Goal: Task Accomplishment & Management: Complete application form

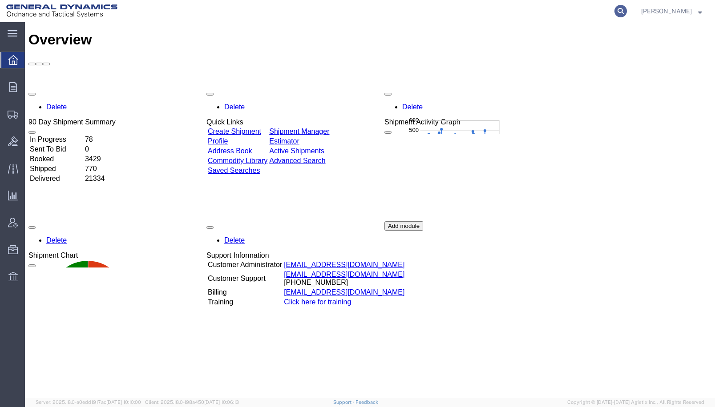
click at [627, 10] on icon at bounding box center [620, 11] width 12 height 12
type input "56699341"
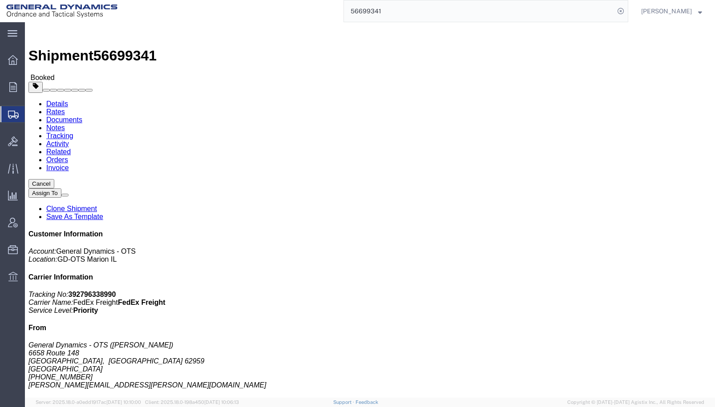
click span "button"
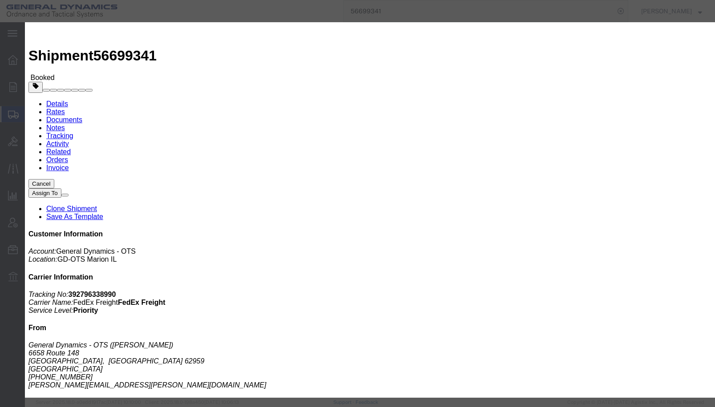
click button "Save"
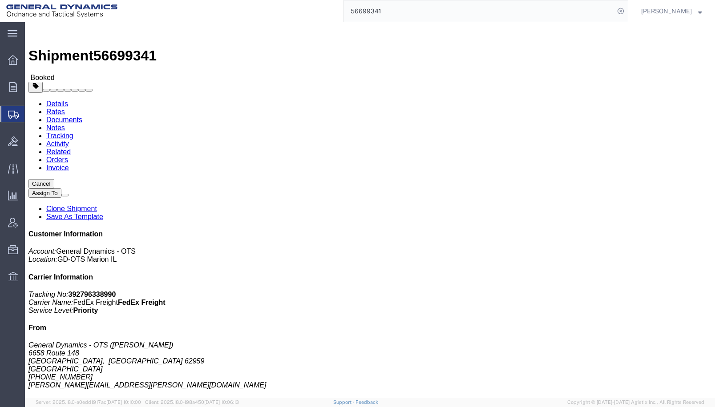
click span "button"
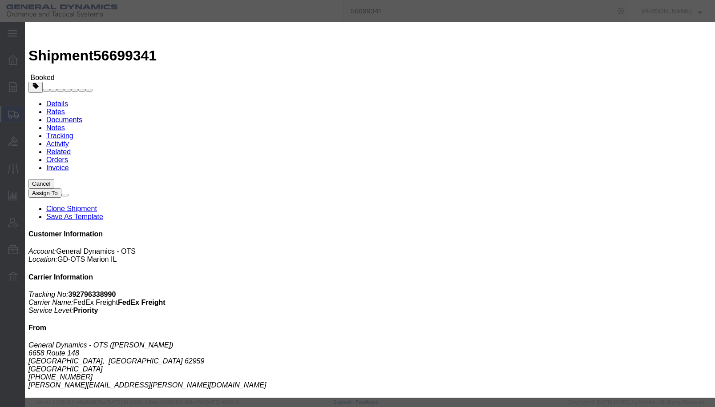
click button "Save"
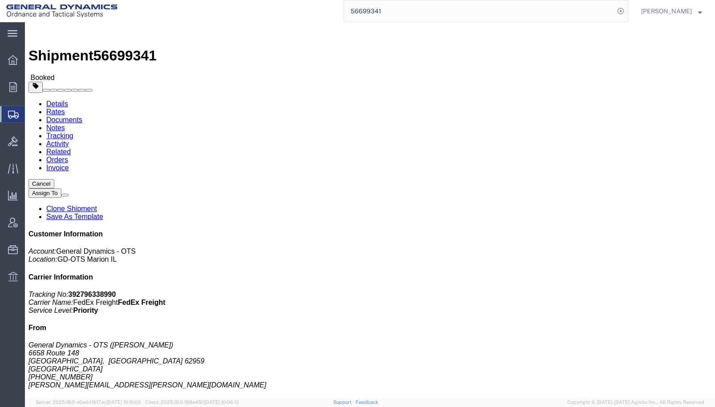
scroll to position [267, 0]
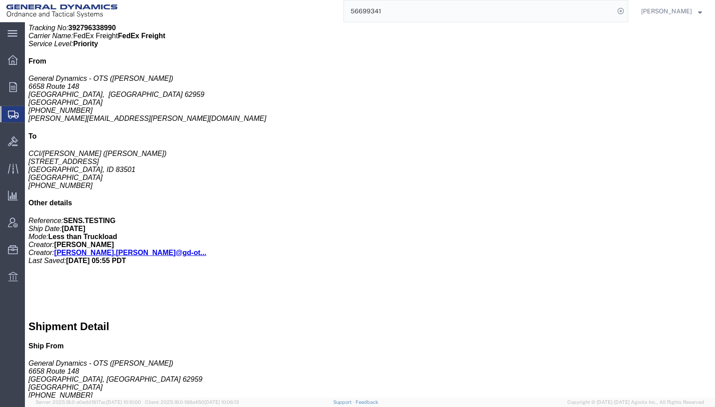
click link "Add Content"
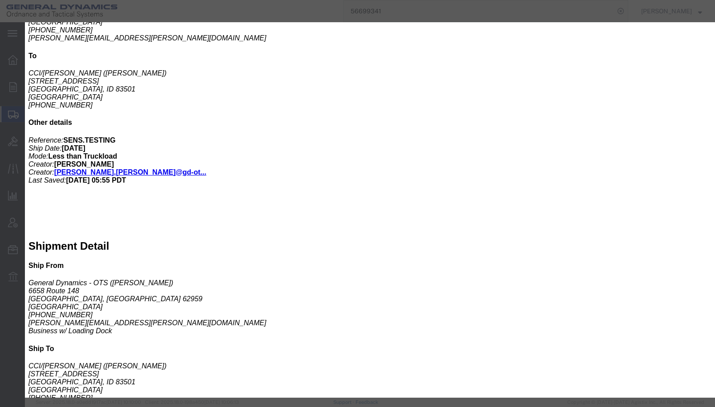
scroll to position [362, 0]
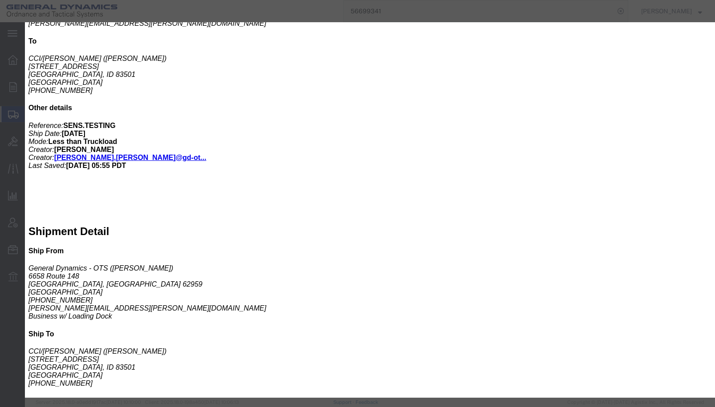
click button "Close"
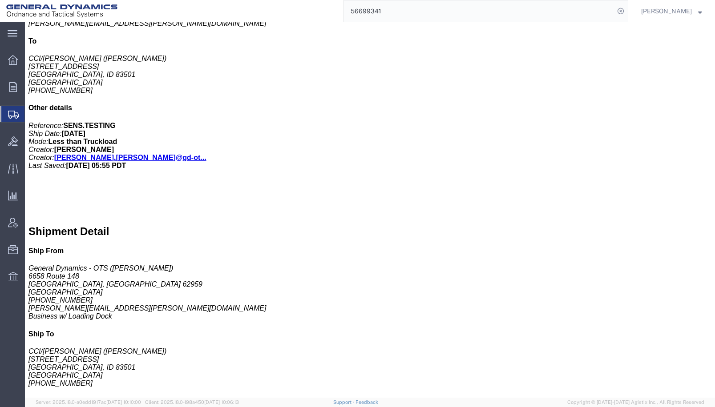
click div "1 Pallet(s) Standard (Stackable) Total weight: 35.00 ( 185.00 dim ) LBS Trackin…"
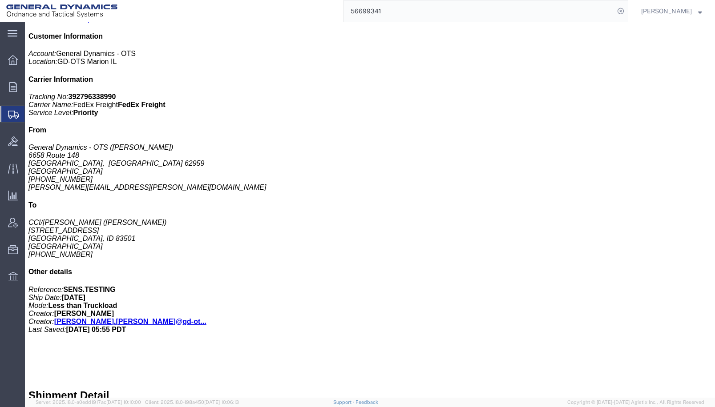
scroll to position [51, 0]
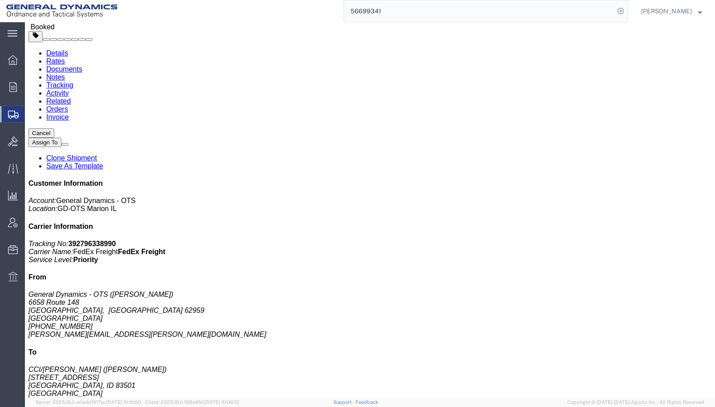
click link "Notes"
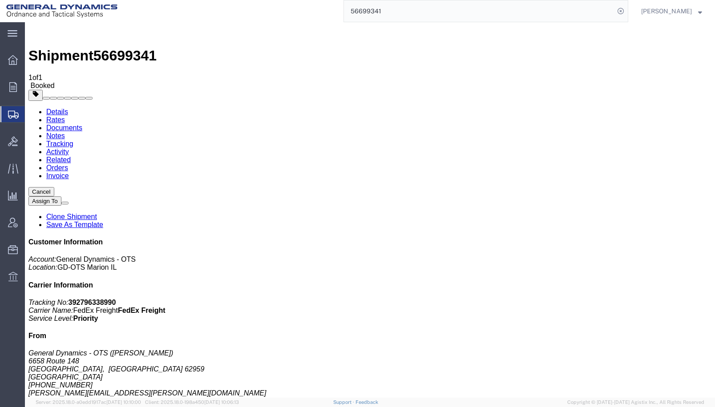
click at [82, 124] on link "Documents" at bounding box center [64, 128] width 36 height 8
click at [69, 148] on link "Activity" at bounding box center [57, 152] width 23 height 8
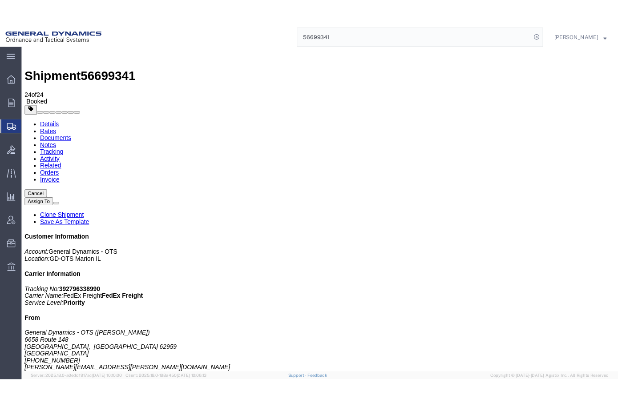
scroll to position [53, 0]
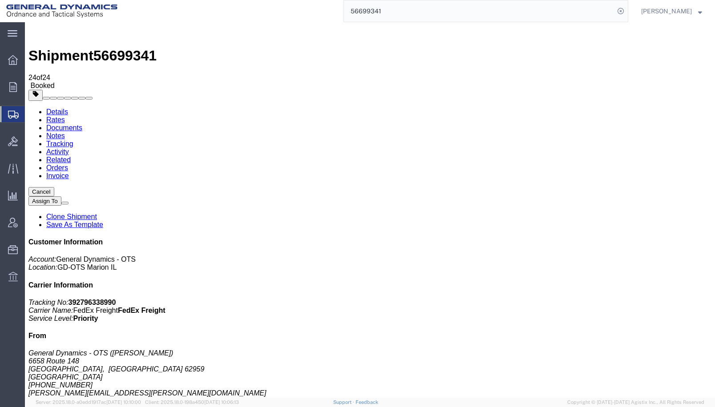
click at [82, 124] on link "Documents" at bounding box center [64, 128] width 36 height 8
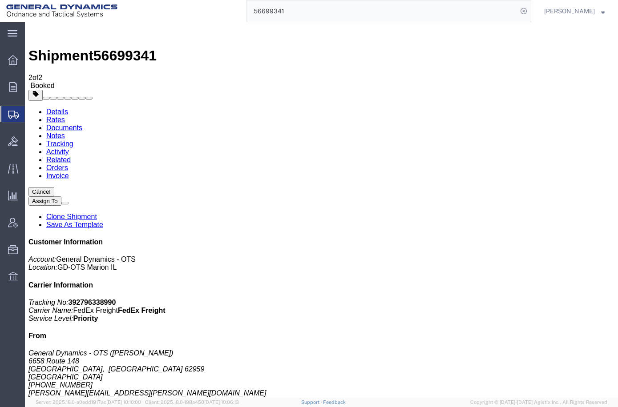
click at [0, 0] on span "Create Shipment" at bounding box center [0, 0] width 0 height 0
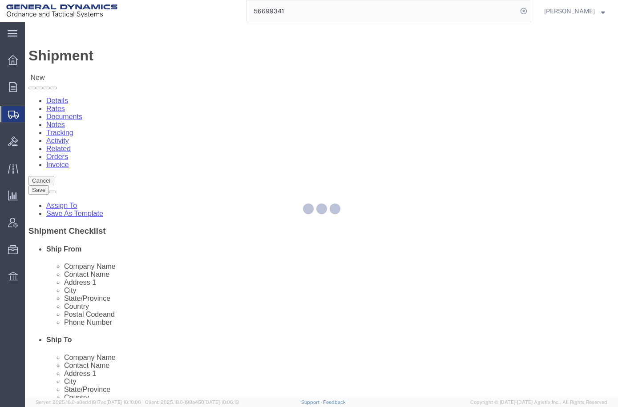
select select
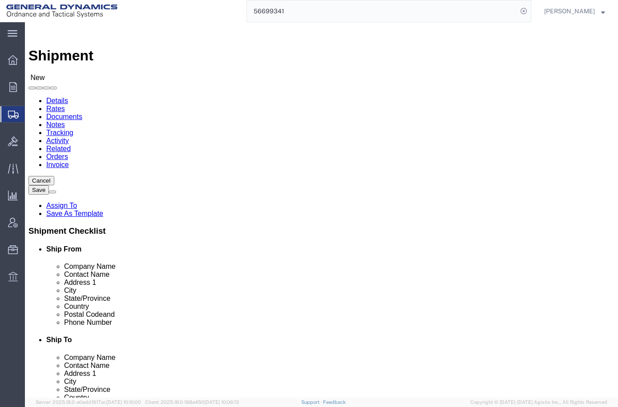
click input "text"
type input "aa"
click p "- General Dynamics - OTS ([PERSON_NAME]) - ([PERSON_NAME]) [STREET_ADDRESS][PER…"
select select "IL"
drag, startPoint x: 134, startPoint y: 213, endPoint x: 44, endPoint y: 210, distance: 89.9
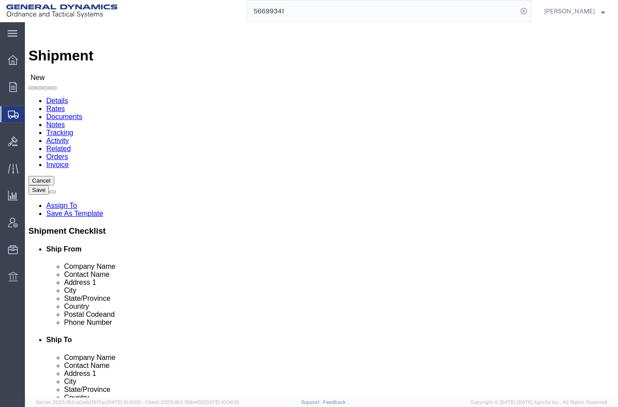
click div "Contact Name [PERSON_NAME]"
type input "[PERSON_NAME]"
click input "text"
type input "[PERSON_NAME]"
drag, startPoint x: 380, startPoint y: 183, endPoint x: 310, endPoint y: 179, distance: 70.0
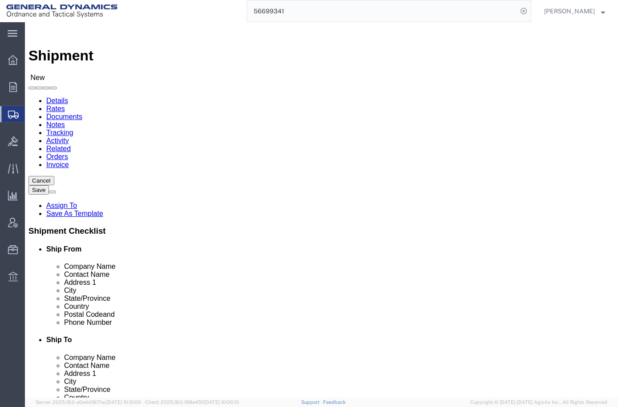
click div "[PERSON_NAME]"
paste input "[PERSON_NAME]"
type input "[PERSON_NAME]"
click input "text"
type input "803 [PERSON_NAME] ST."
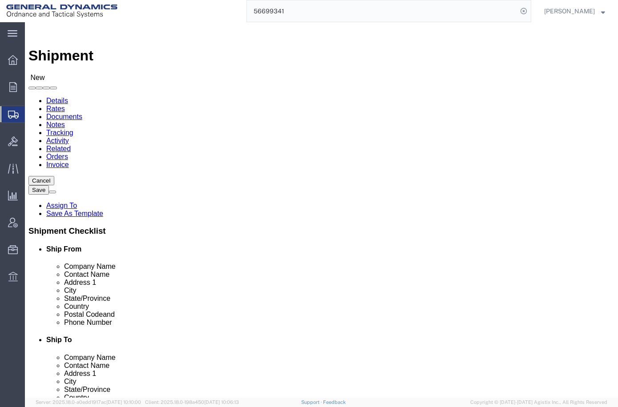
type input "C"
type input "[PERSON_NAME]"
type input "N"
type input "NEW"
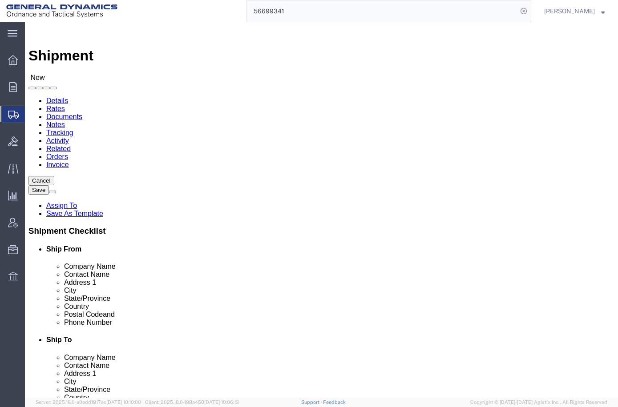
click input "Postal Code"
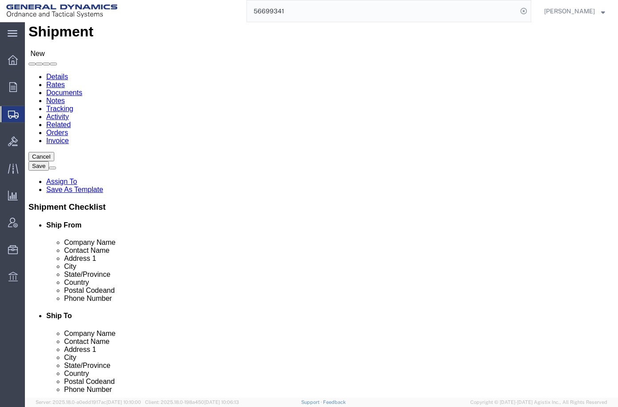
scroll to position [44, 0]
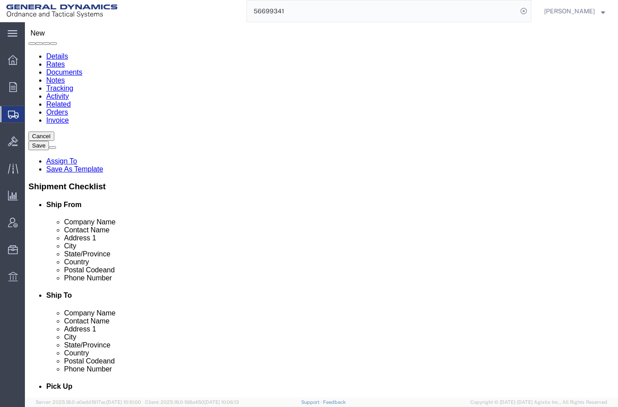
type input "87801"
click input "text"
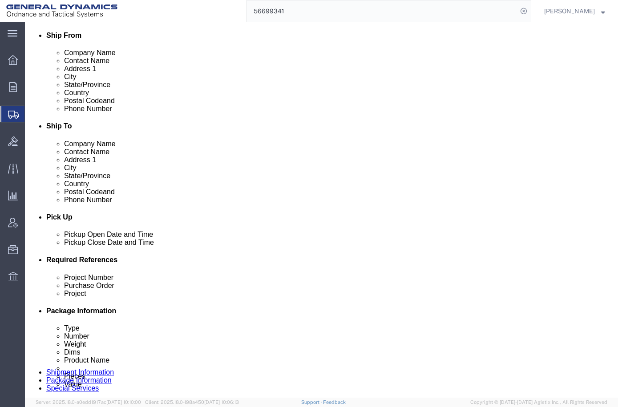
scroll to position [311, 0]
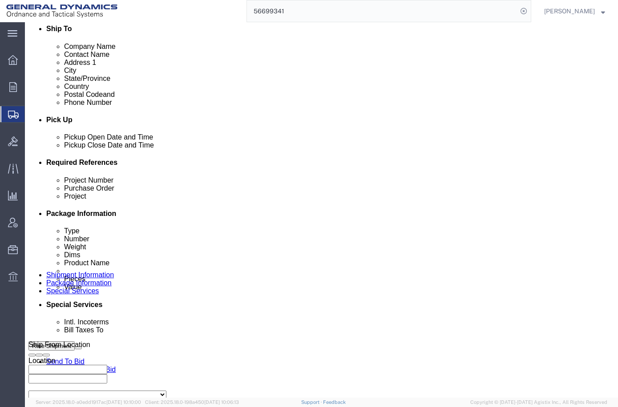
type input "[PHONE_NUMBER]"
click div "[DATE] 12:00 AM"
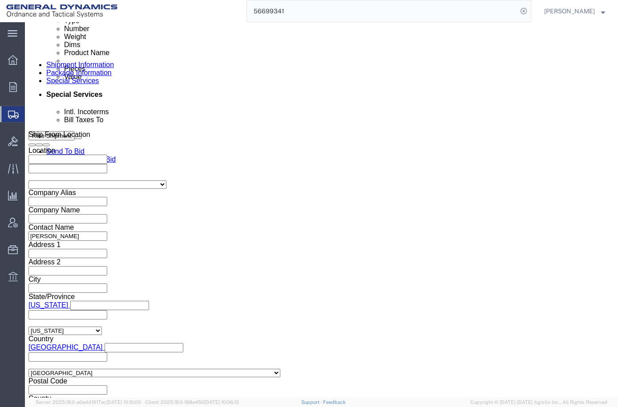
type input "12:50 PM"
click button "Apply"
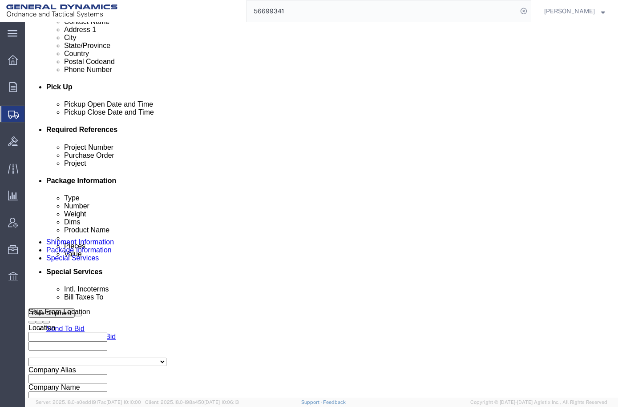
scroll to position [344, 0]
click div "[DATE] 12:00 AM"
type input "4:00 PM"
click button "Apply"
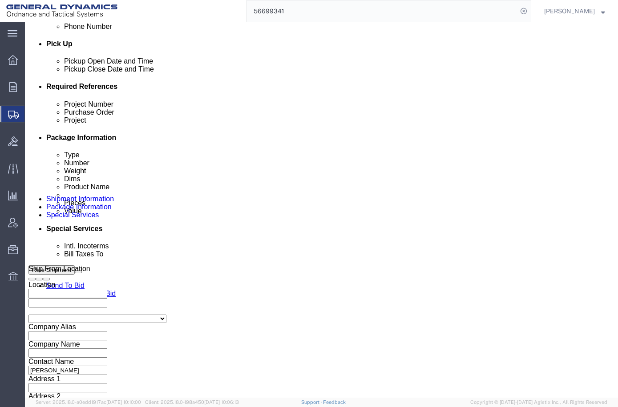
scroll to position [477, 0]
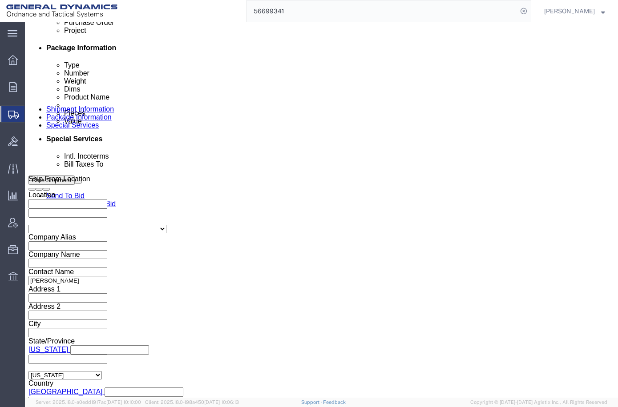
click input "text"
type input "25400"
drag, startPoint x: 102, startPoint y: 226, endPoint x: 74, endPoint y: 228, distance: 28.5
click div "Project Number 25400"
paste input "25400"
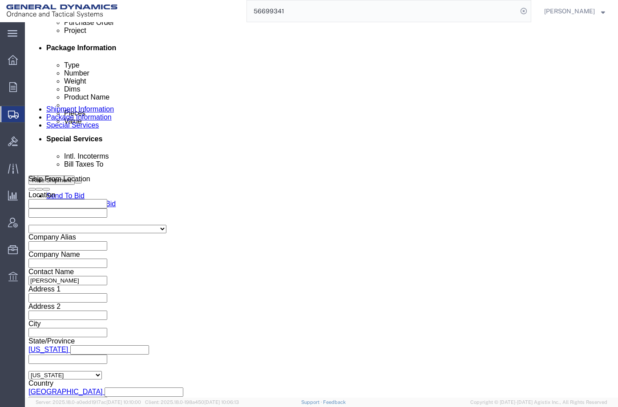
type input "25400"
click input "text"
type input "20100003"
click input "text"
type input "20100003"
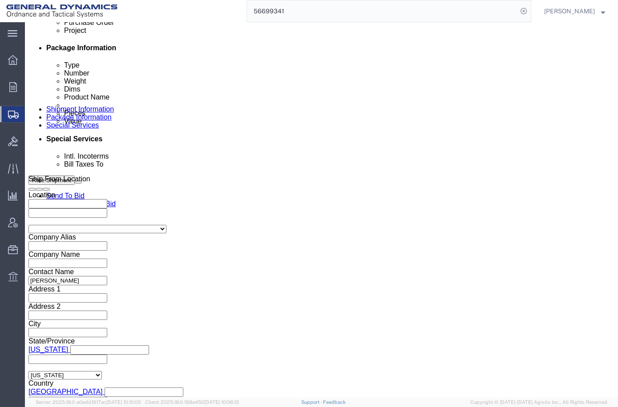
click select "Select Air Less than Truckload Multi-Leg Ocean Freight Rail Small Parcel Truckl…"
select select "SMAL"
click select "Select Air Less than Truckload Multi-Leg Ocean Freight Rail Small Parcel Truckl…"
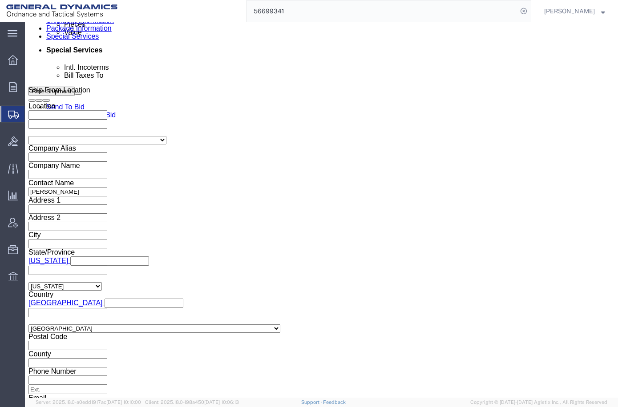
scroll to position [567, 0]
click button "Continue"
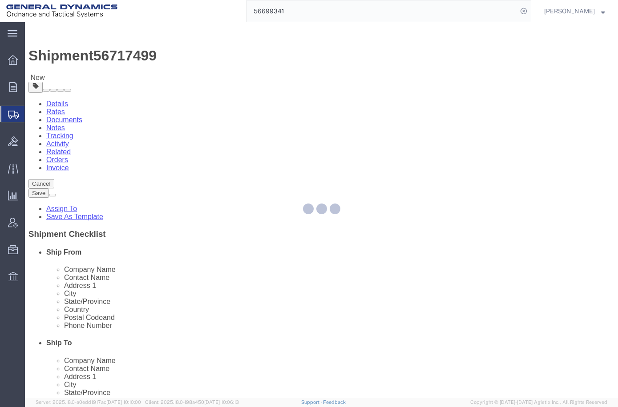
select select "YRPK"
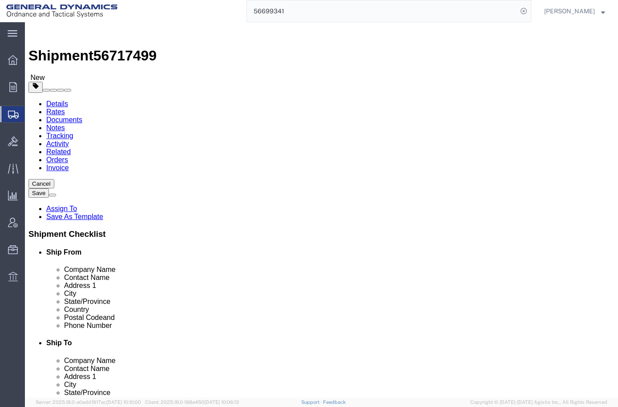
click input "text"
type input "8"
type input "4"
type input "2"
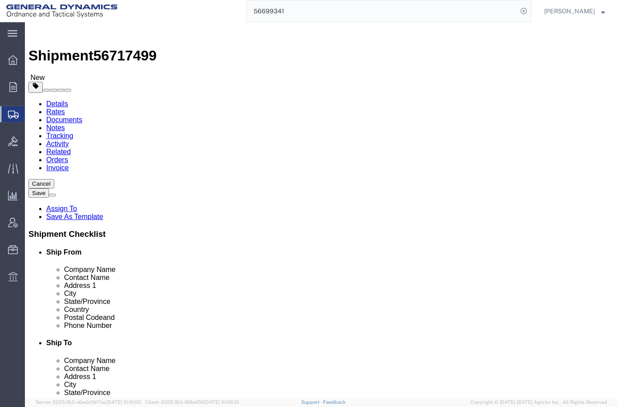
click ul
click link "Add Content"
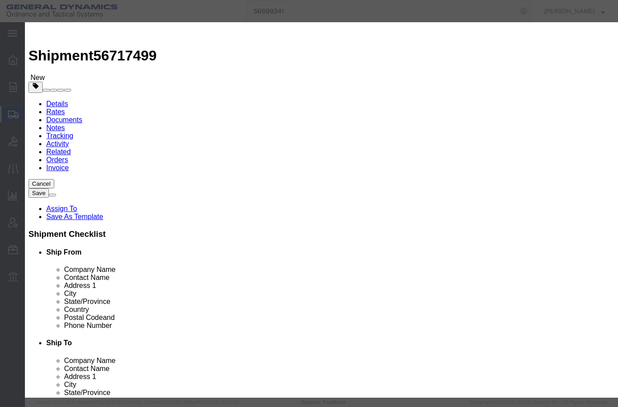
click input "text"
type input "20MM FIRING PINS"
type input "5"
type input "100"
click div "Commodity library Product Name 20MM FIRING PINS 20MM Pieces 5 Select Bag Barrel…"
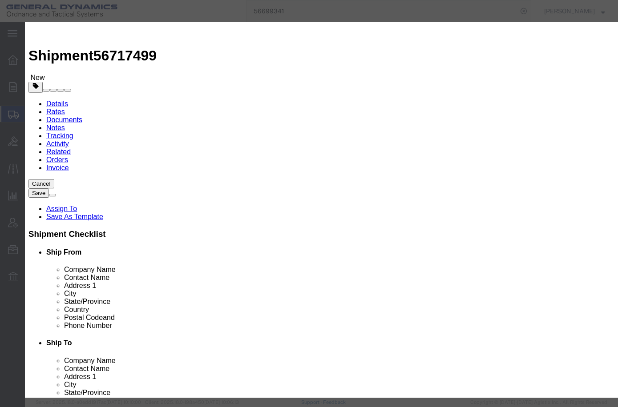
click button "Save & Close"
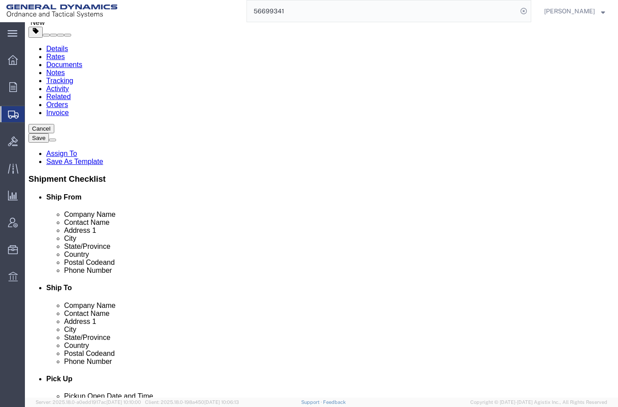
scroll to position [60, 0]
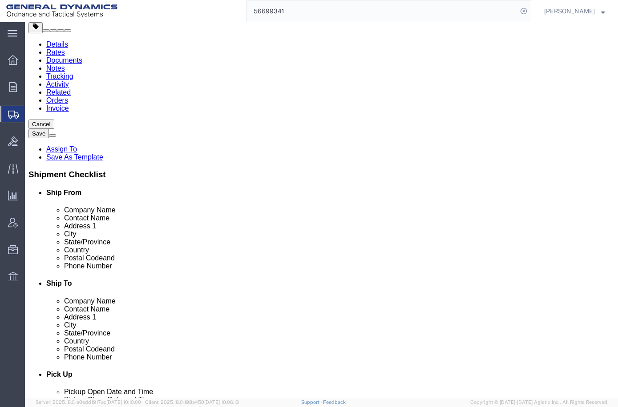
click button "Continue"
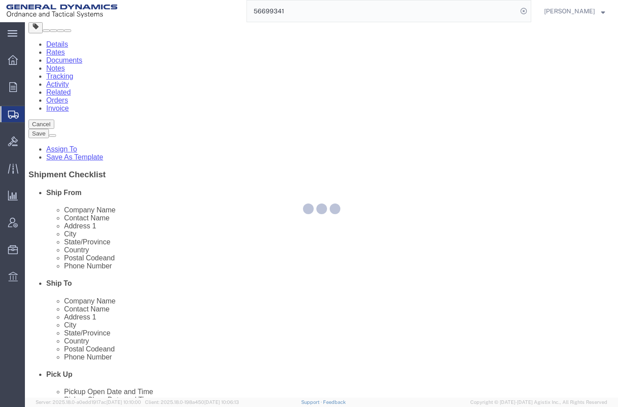
select select
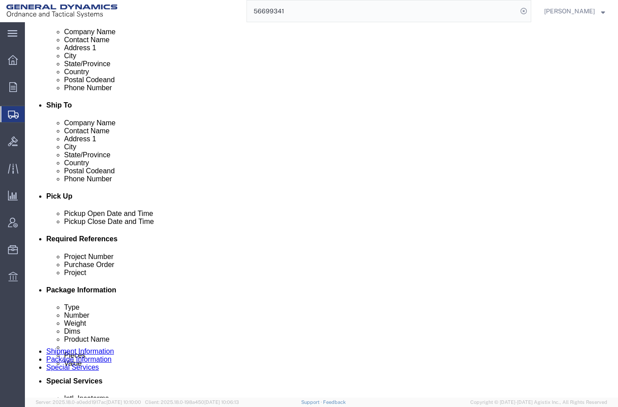
scroll to position [445, 0]
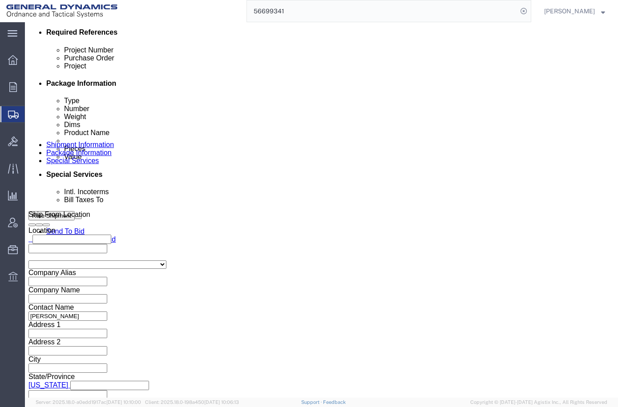
click select "Select Recipient Account Sender/Shipper Third Party Account"
select select "SHIP"
click select "Select Recipient Account Sender/Shipper Third Party Account"
click button "Rate Shipment"
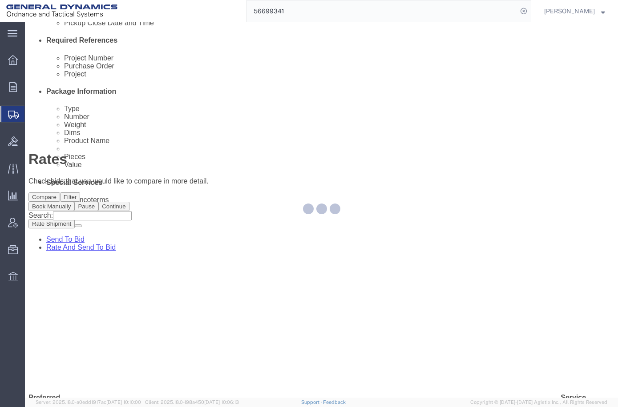
scroll to position [0, 0]
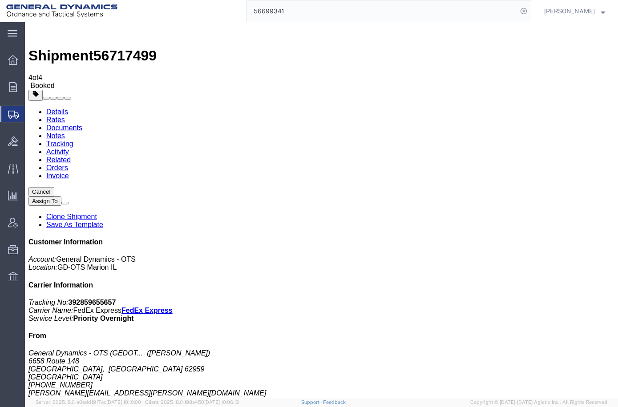
drag, startPoint x: 250, startPoint y: 34, endPoint x: 246, endPoint y: 157, distance: 122.8
